Goal: Find specific page/section: Find specific page/section

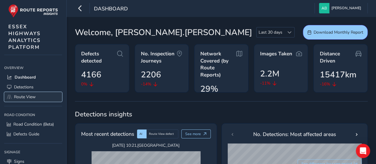
click at [29, 95] on span "Route View" at bounding box center [25, 97] width 22 height 6
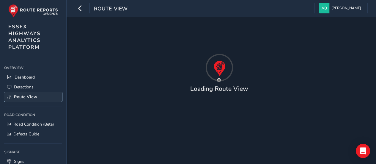
type input "[DATE] - [DATE]"
type input "00:00"
type input "23:59"
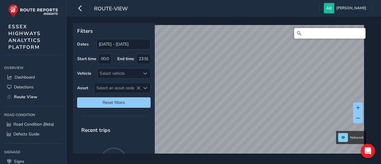
click at [310, 34] on input "Search" at bounding box center [329, 33] width 71 height 11
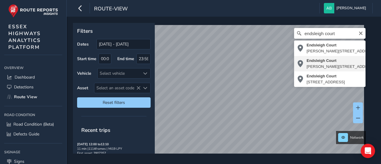
type input "[STREET_ADDRESS][PERSON_NAME]"
